Goal: Transaction & Acquisition: Subscribe to service/newsletter

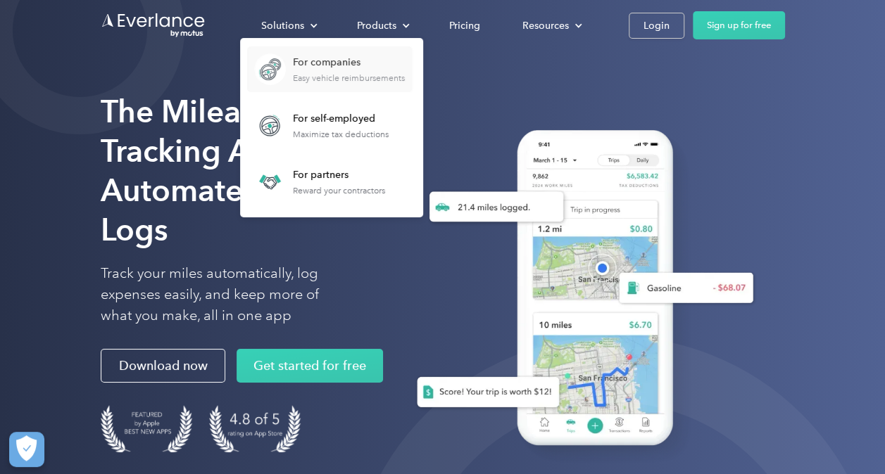
click at [318, 63] on div "For companies" at bounding box center [349, 63] width 112 height 14
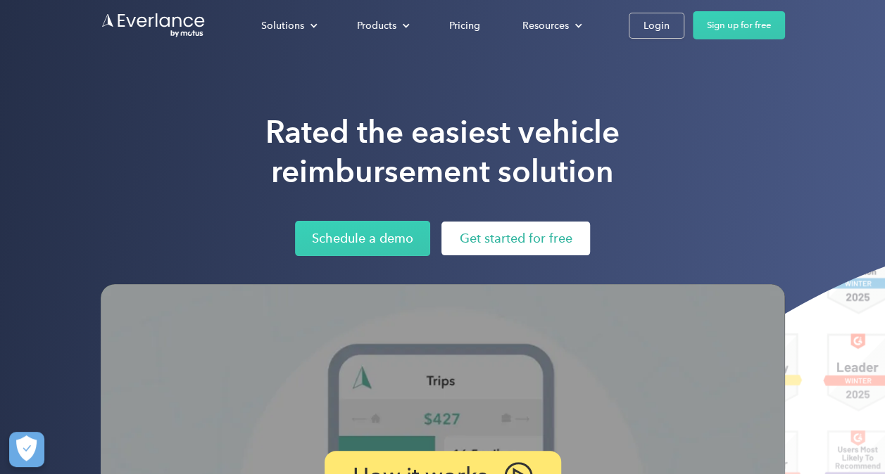
click at [472, 254] on link "Get started for free" at bounding box center [515, 239] width 149 height 34
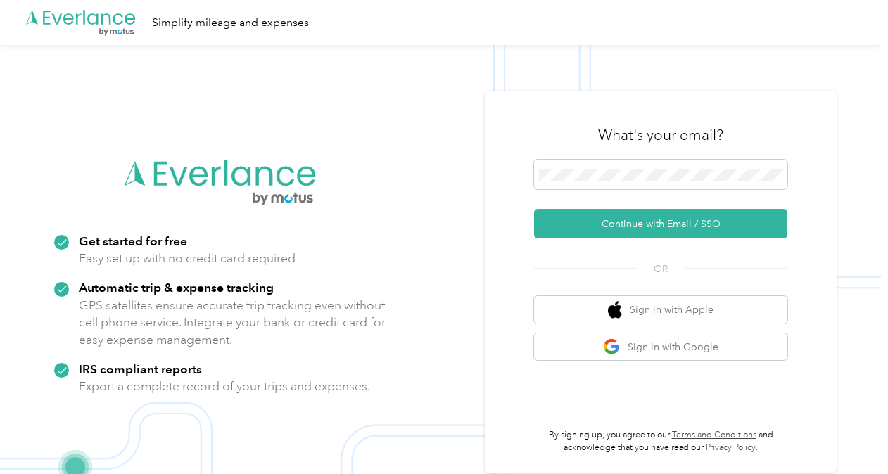
click at [3, 70] on img at bounding box center [440, 282] width 881 height 474
click at [259, 360] on div "Get started for free Easy set up with no credit card required Automatic trip & …" at bounding box center [220, 320] width 332 height 175
